Goal: Check status

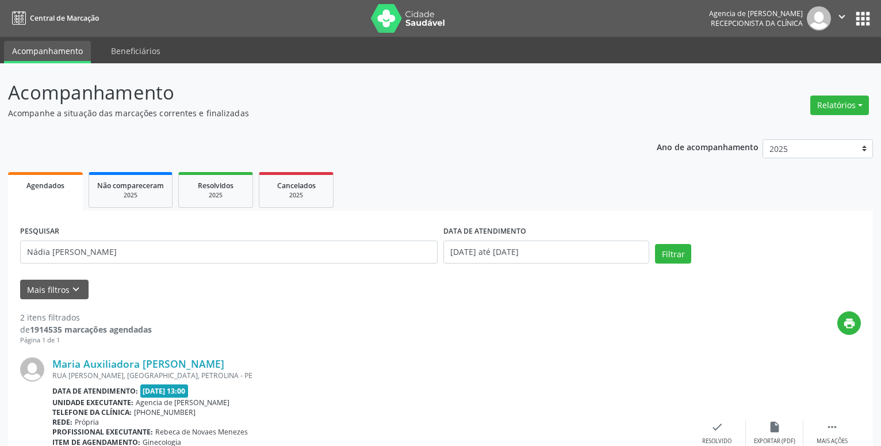
type input "Nádia [PERSON_NAME]"
click at [589, 250] on input "[DATE] até [DATE]" at bounding box center [546, 251] width 206 height 23
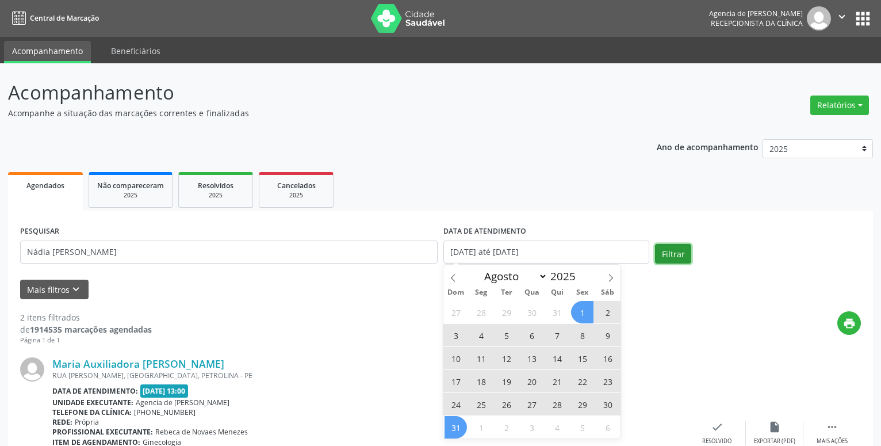
click at [671, 249] on button "Filtrar" at bounding box center [673, 254] width 36 height 20
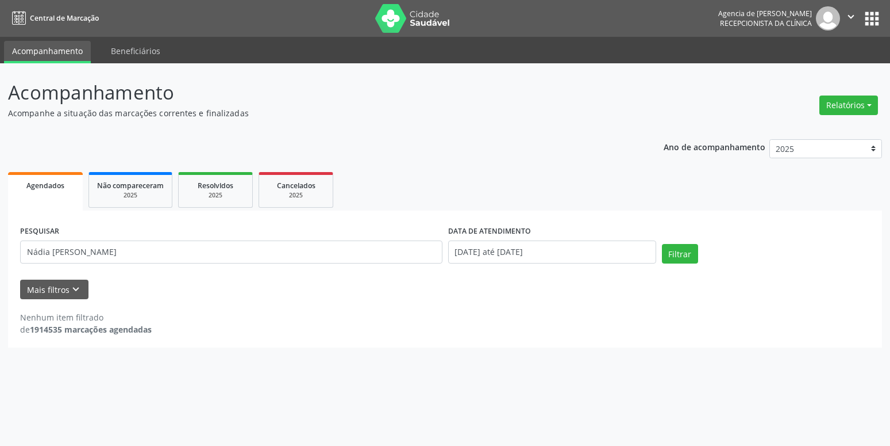
click at [734, 234] on div "PESQUISAR [PERSON_NAME] DATA DE ATENDIMENTO [DATE] até [DATE] Filtrar" at bounding box center [445, 246] width 856 height 49
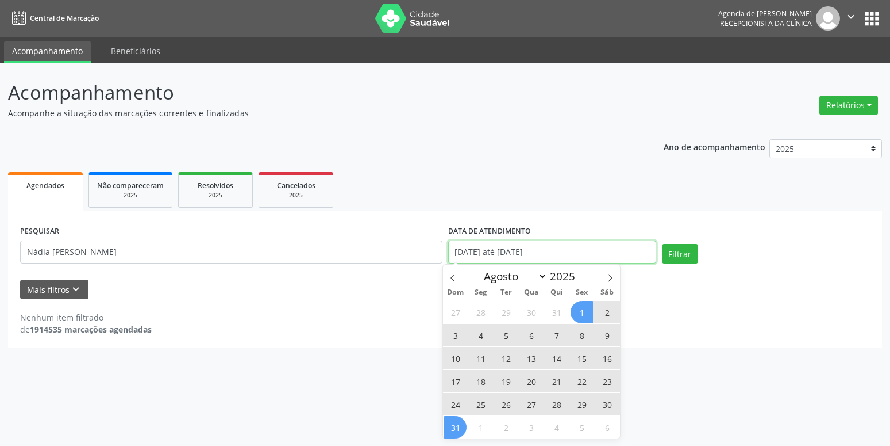
click at [638, 252] on input "[DATE] até [DATE]" at bounding box center [552, 251] width 208 height 23
click at [580, 281] on span at bounding box center [581, 279] width 8 height 7
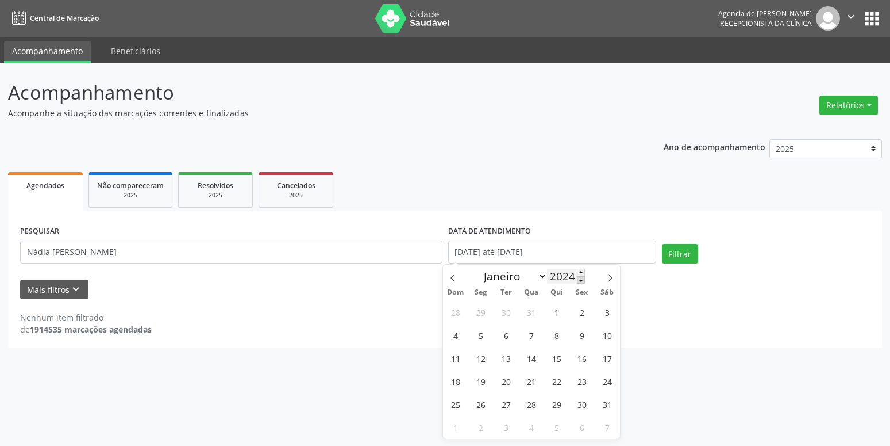
click at [580, 281] on span at bounding box center [581, 279] width 8 height 7
type input "2023"
click at [504, 311] on span "1" at bounding box center [506, 312] width 22 height 22
type input "[DATE]"
click at [582, 272] on span at bounding box center [581, 271] width 8 height 7
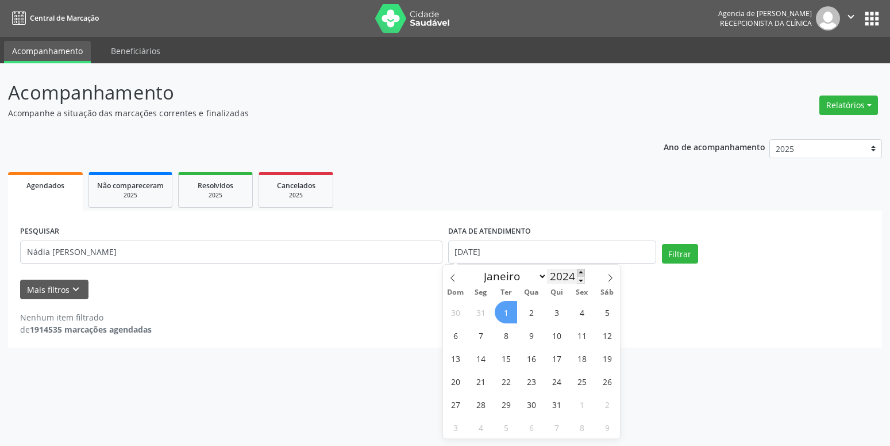
click at [582, 272] on span at bounding box center [581, 271] width 8 height 7
type input "2025"
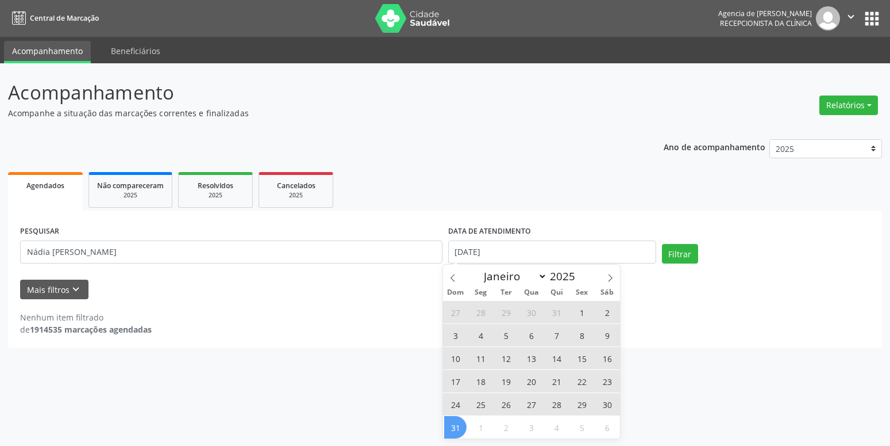
click at [455, 419] on span "31" at bounding box center [455, 427] width 22 height 22
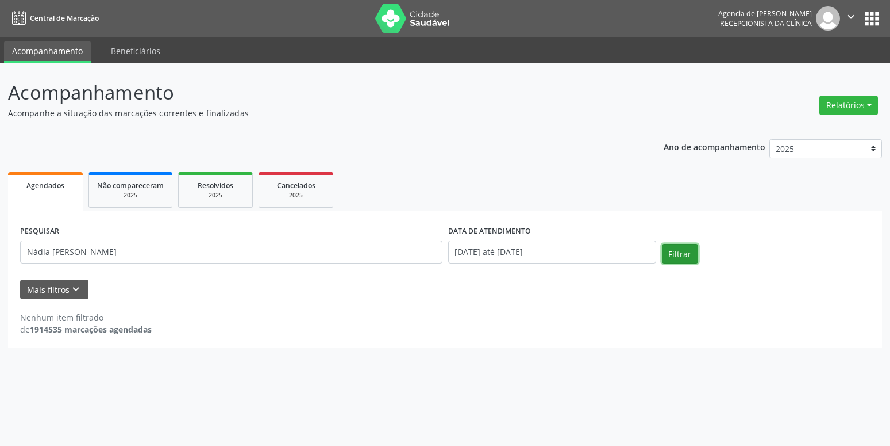
click at [693, 249] on button "Filtrar" at bounding box center [680, 254] width 36 height 20
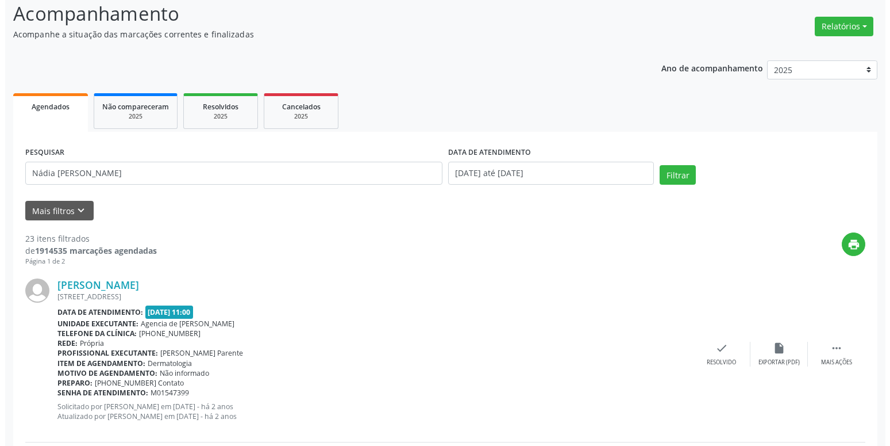
scroll to position [176, 0]
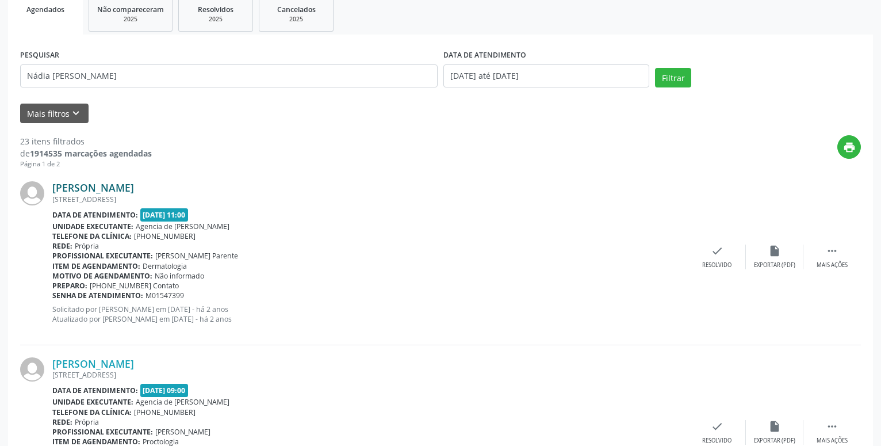
click at [134, 191] on link "[PERSON_NAME]" at bounding box center [93, 187] width 82 height 13
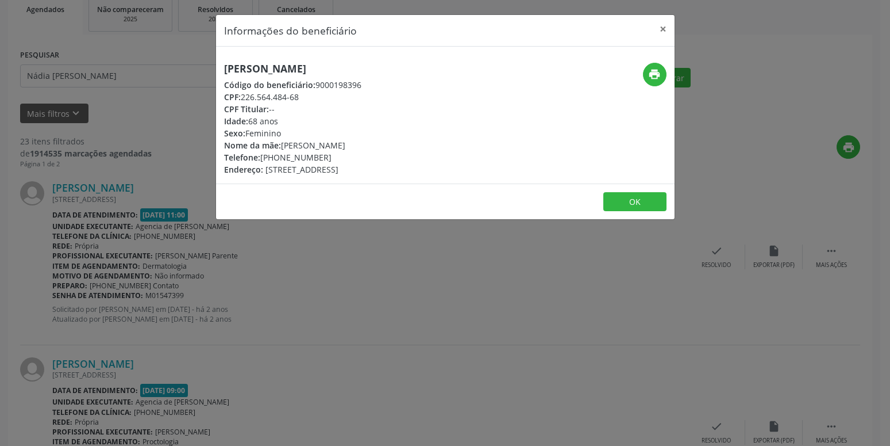
click at [339, 65] on h5 "[PERSON_NAME]" at bounding box center [292, 69] width 137 height 12
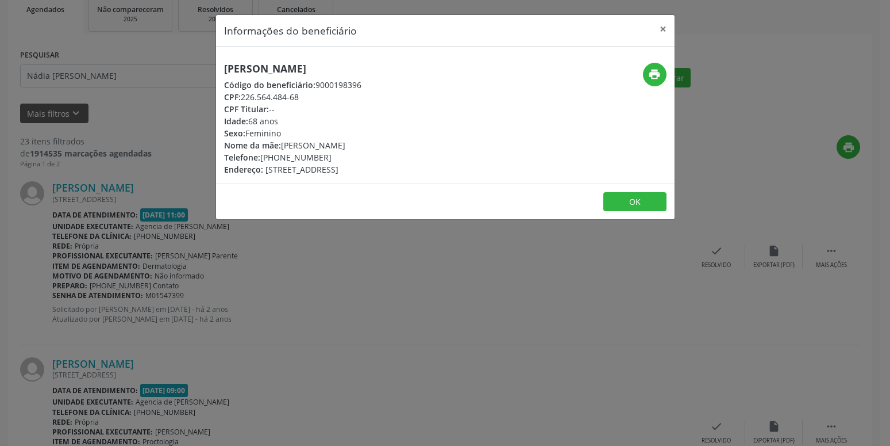
click at [362, 139] on div "Nome da mãe: [PERSON_NAME]" at bounding box center [292, 145] width 137 height 12
